Goal: Information Seeking & Learning: Learn about a topic

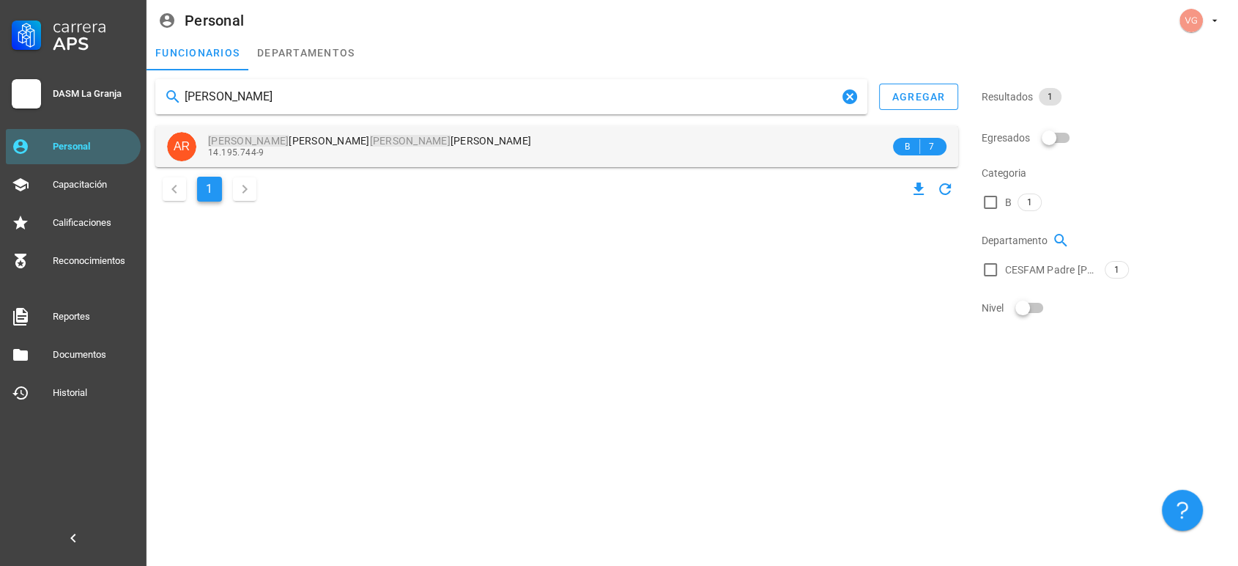
type input "[PERSON_NAME]"
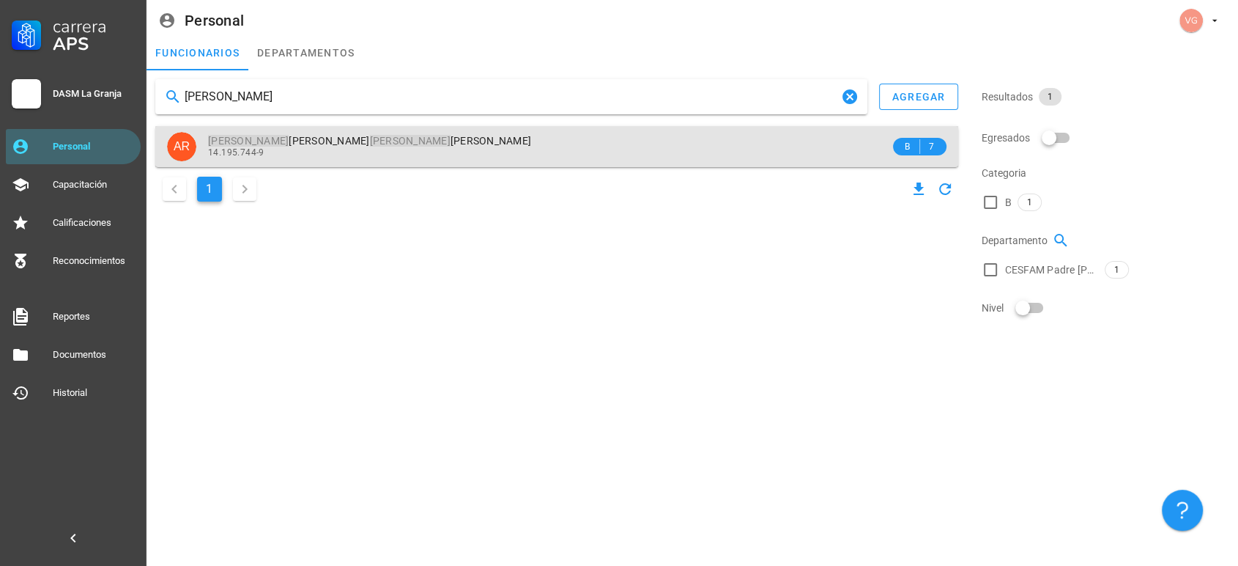
click at [408, 163] on div "[PERSON_NAME] 14.195.744-9" at bounding box center [549, 146] width 682 height 40
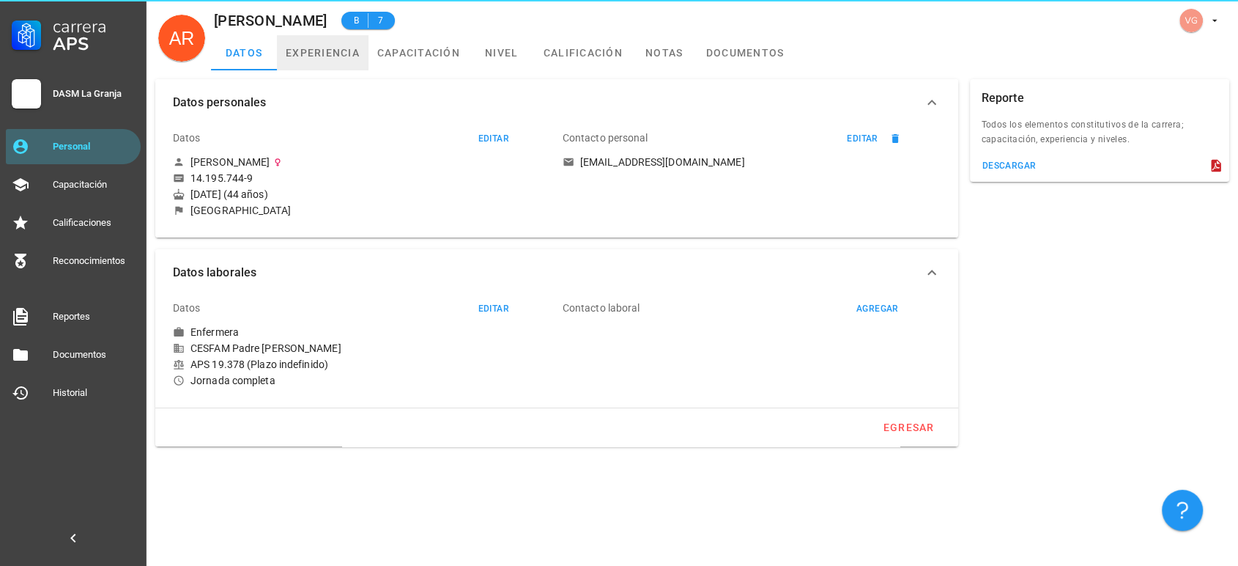
click at [333, 62] on link "experiencia" at bounding box center [323, 52] width 92 height 35
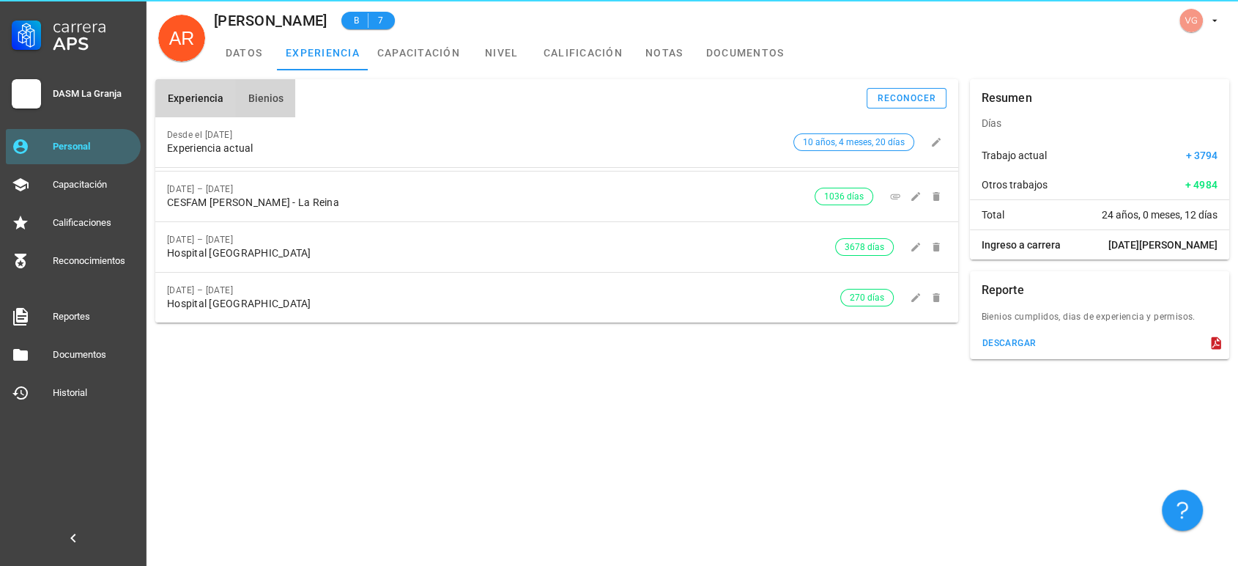
click at [267, 100] on span "Bienios" at bounding box center [265, 98] width 37 height 12
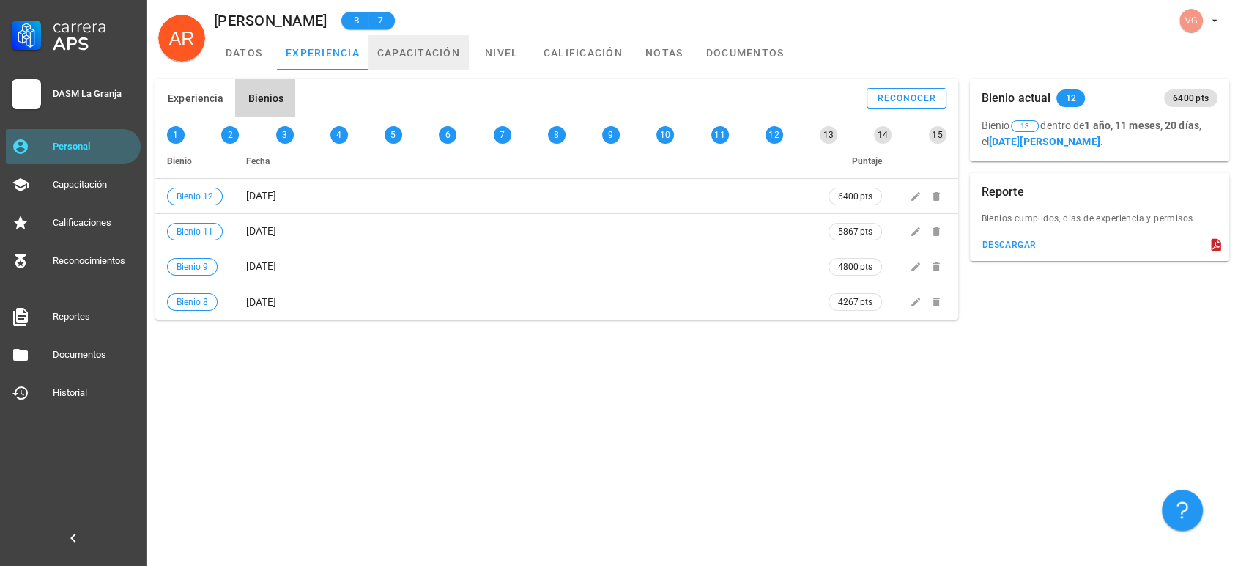
click at [441, 58] on link "capacitación" at bounding box center [418, 52] width 100 height 35
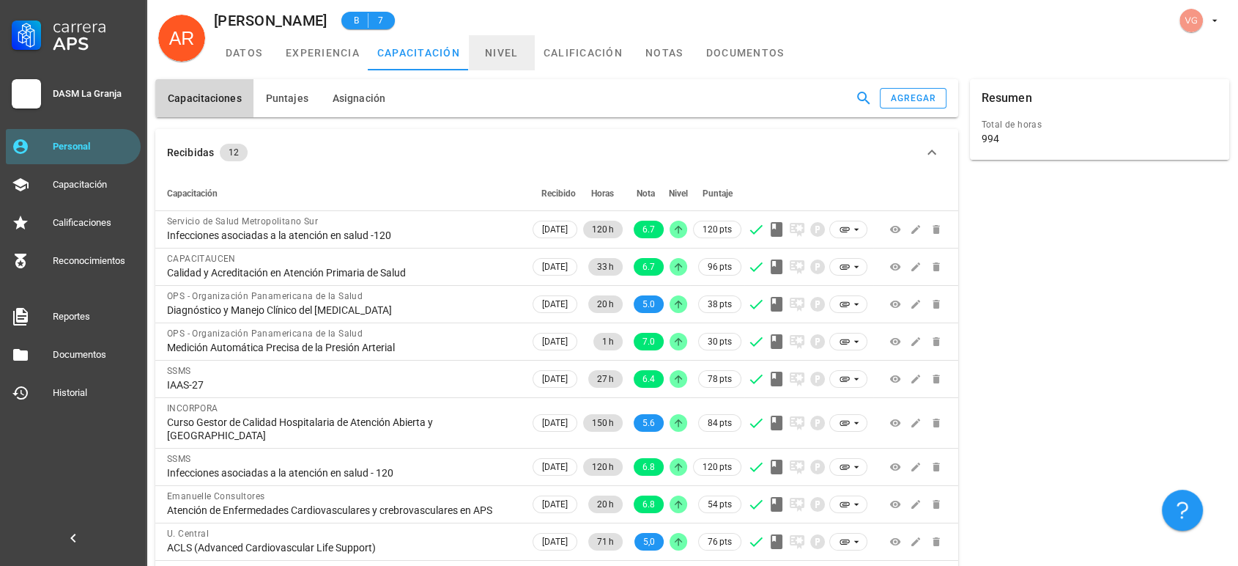
click at [501, 56] on link "nivel" at bounding box center [502, 52] width 66 height 35
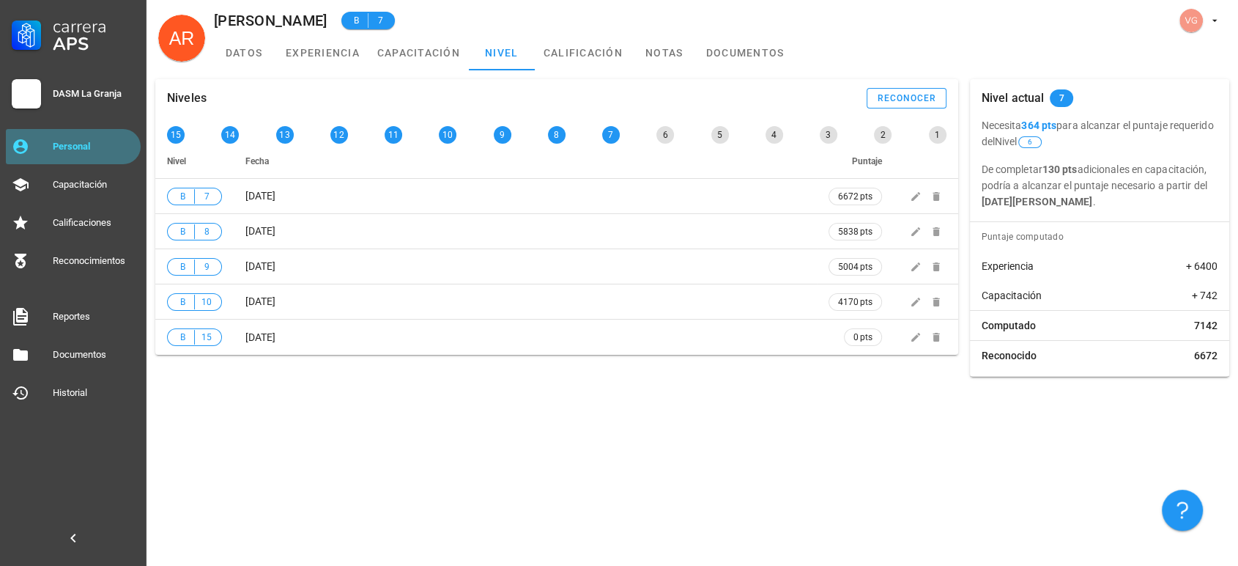
click at [95, 149] on div "Personal" at bounding box center [94, 147] width 82 height 12
